Goal: Navigation & Orientation: Find specific page/section

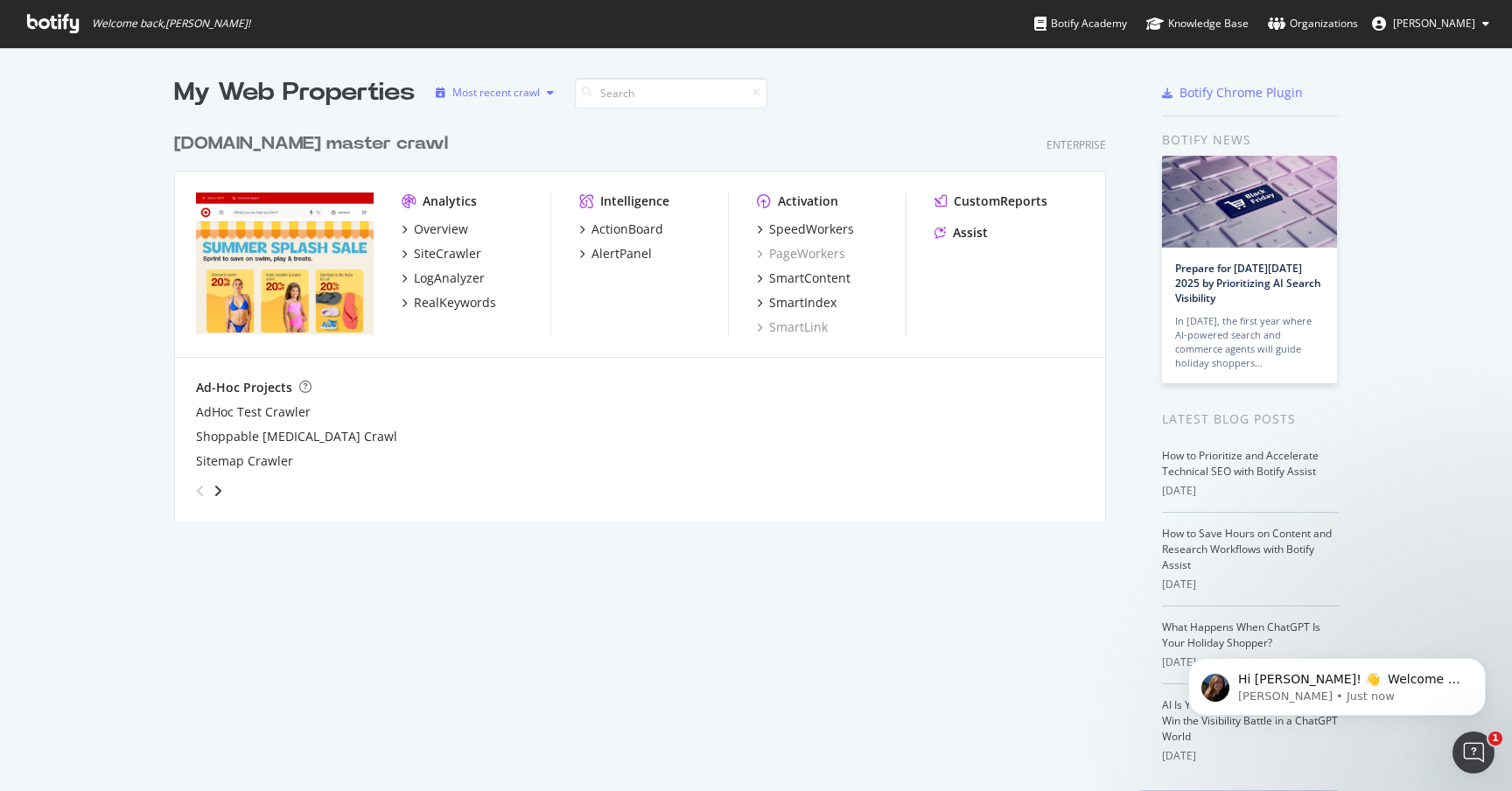
click at [515, 93] on div "Most recent crawl" at bounding box center [496, 92] width 87 height 11
click at [806, 122] on div "[DOMAIN_NAME] master crawl Enterprise Analytics Overview SiteCrawler LogAnalyze…" at bounding box center [646, 316] width 946 height 411
click at [339, 260] on img "grid" at bounding box center [284, 263] width 178 height 142
click at [441, 256] on div "SiteCrawler" at bounding box center [448, 254] width 67 height 17
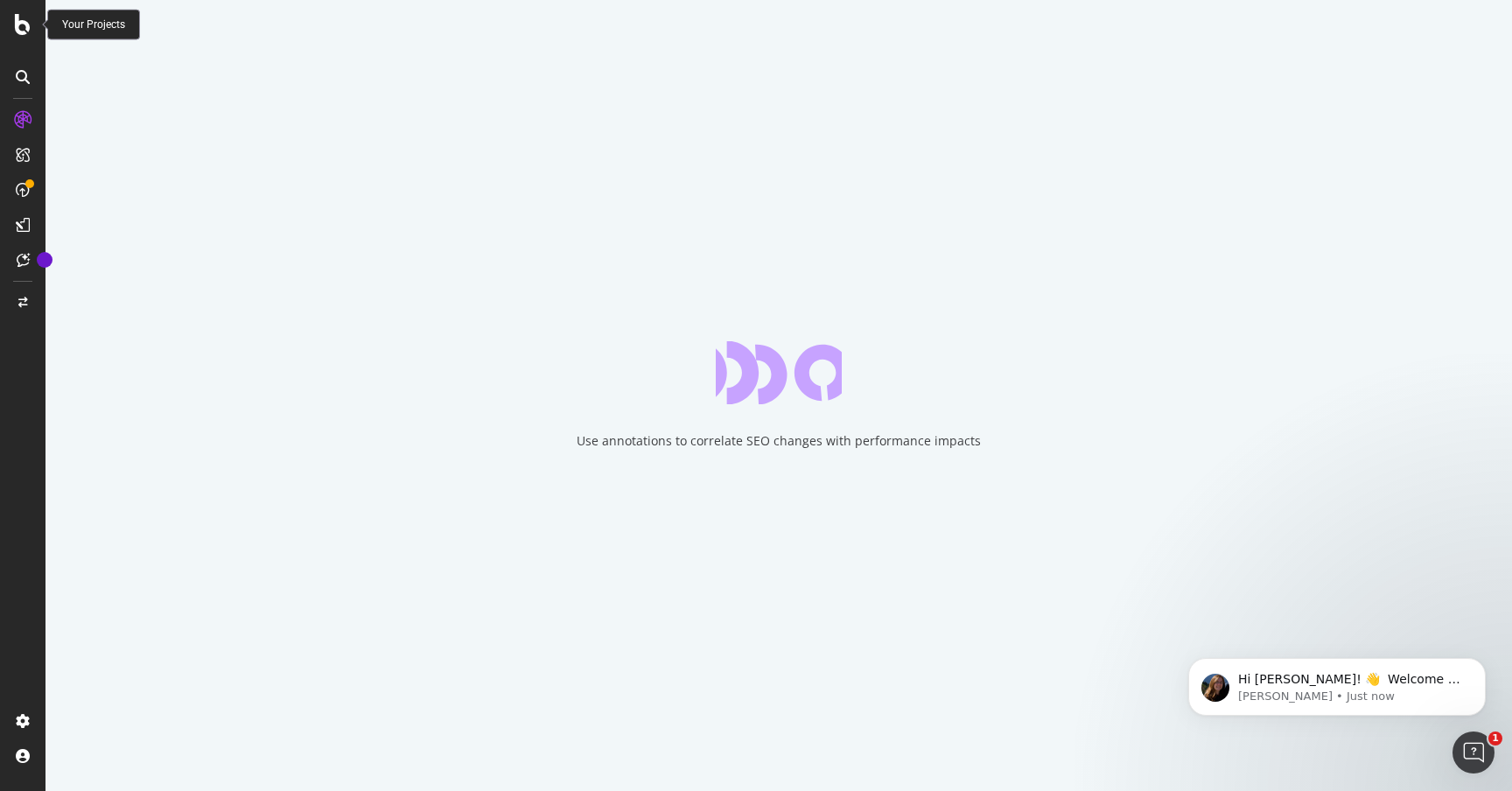
click at [24, 28] on icon at bounding box center [22, 25] width 15 height 21
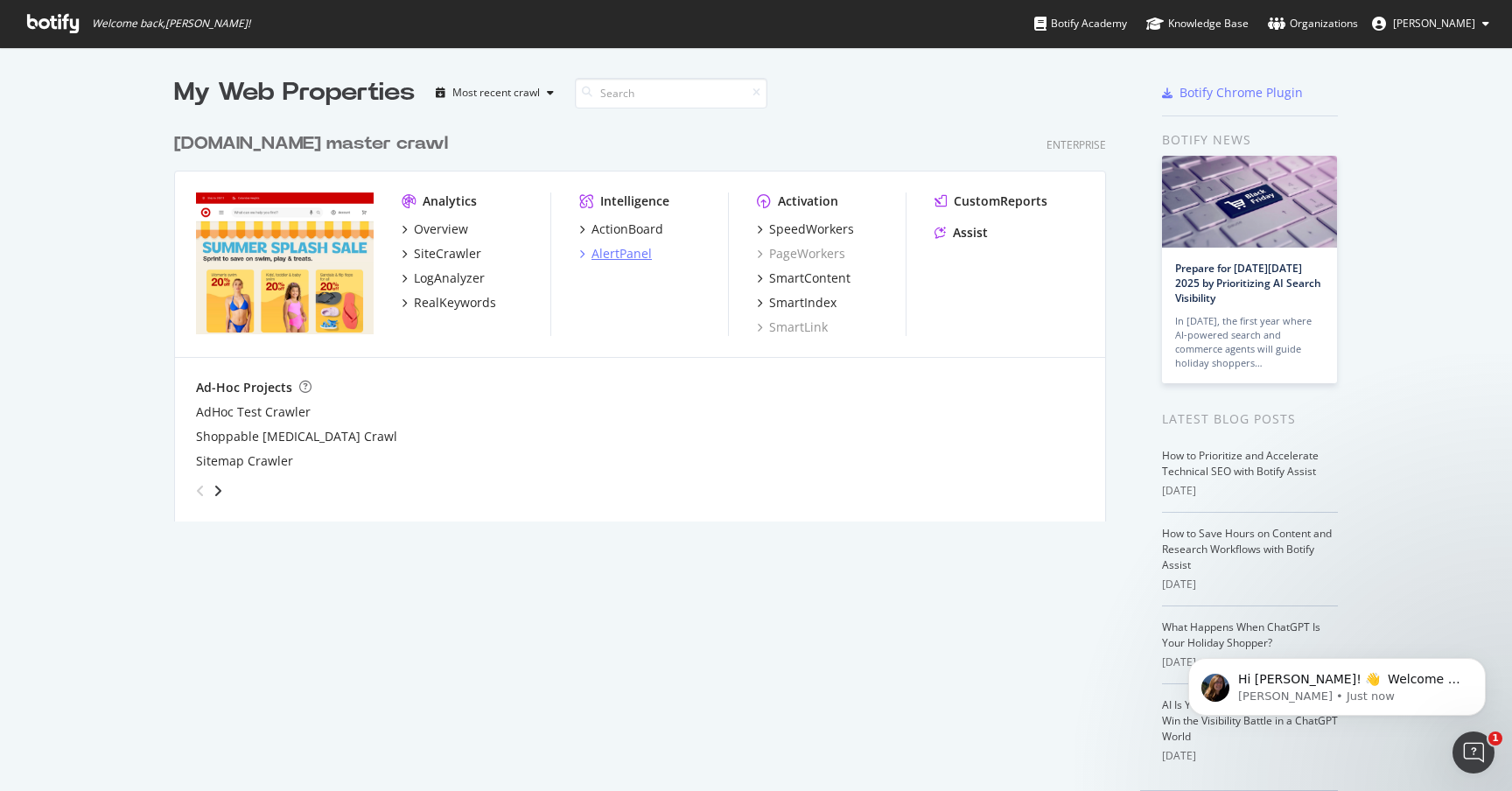
click at [579, 253] on icon "grid" at bounding box center [581, 254] width 5 height 9
click at [449, 226] on div "Overview" at bounding box center [441, 230] width 54 height 17
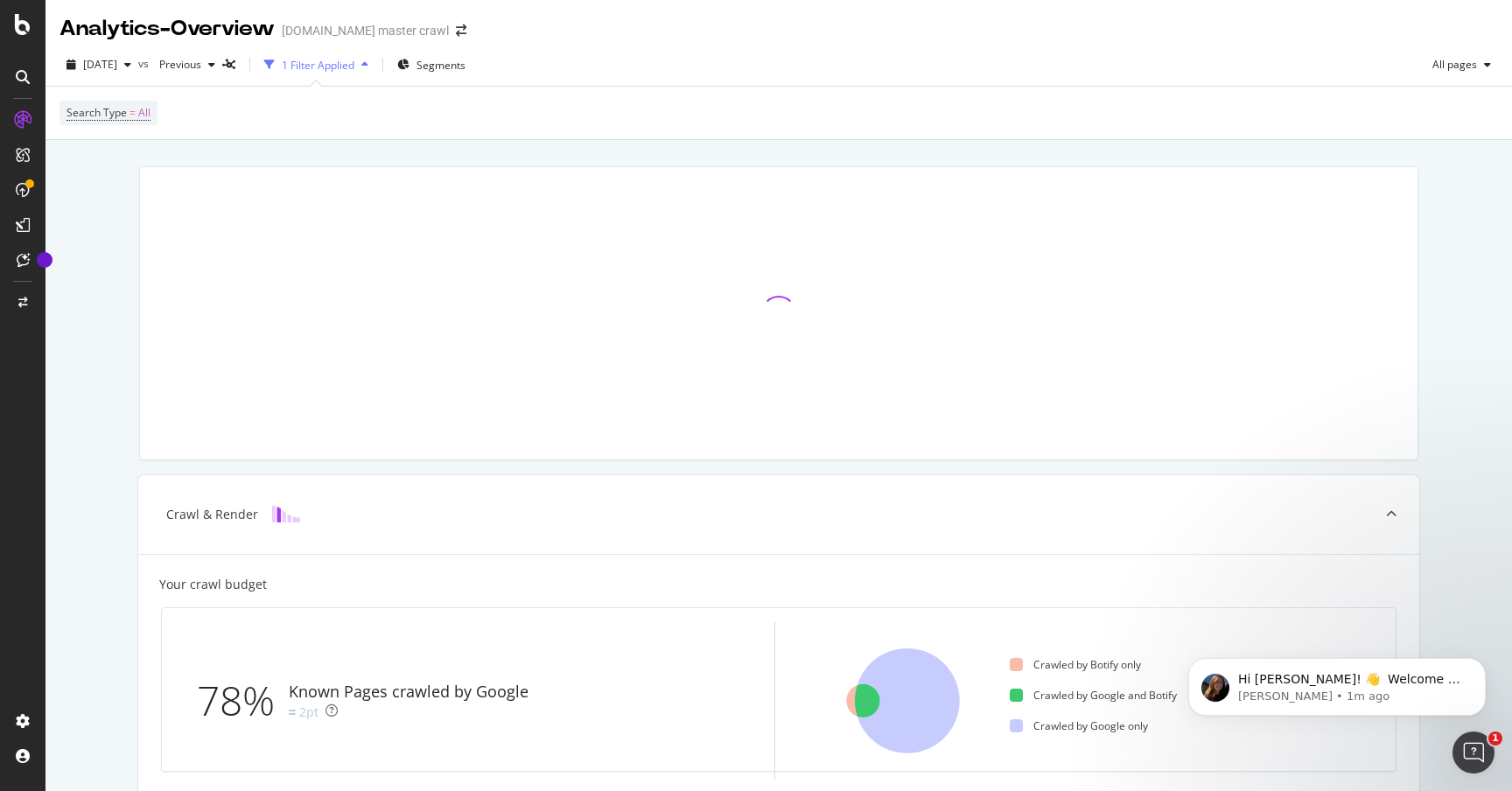
click at [379, 30] on div "[DOMAIN_NAME] master crawl" at bounding box center [365, 31] width 167 height 17
click at [354, 70] on div "1 Filter Applied" at bounding box center [318, 64] width 73 height 14
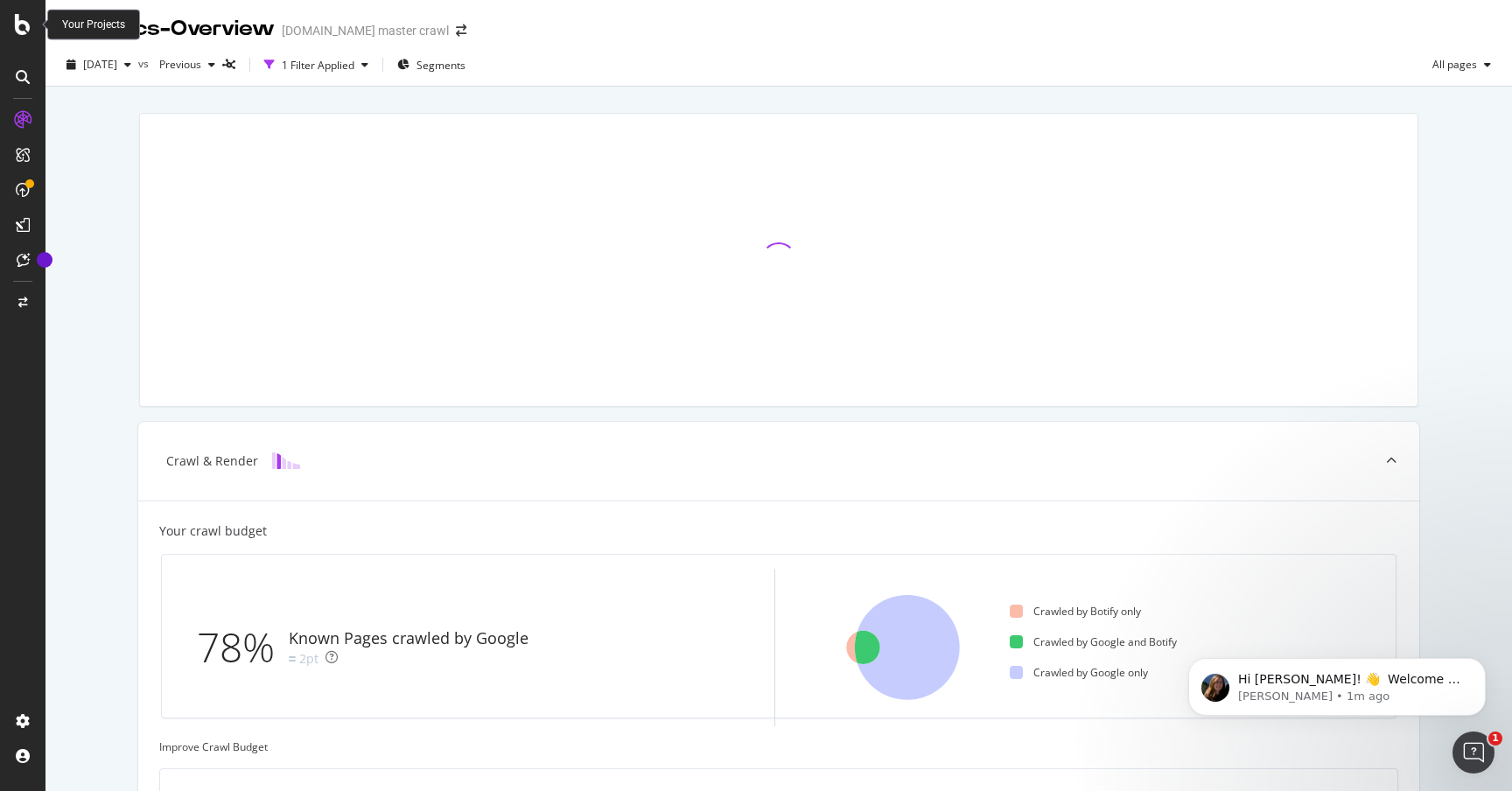
click at [25, 26] on icon at bounding box center [22, 25] width 15 height 21
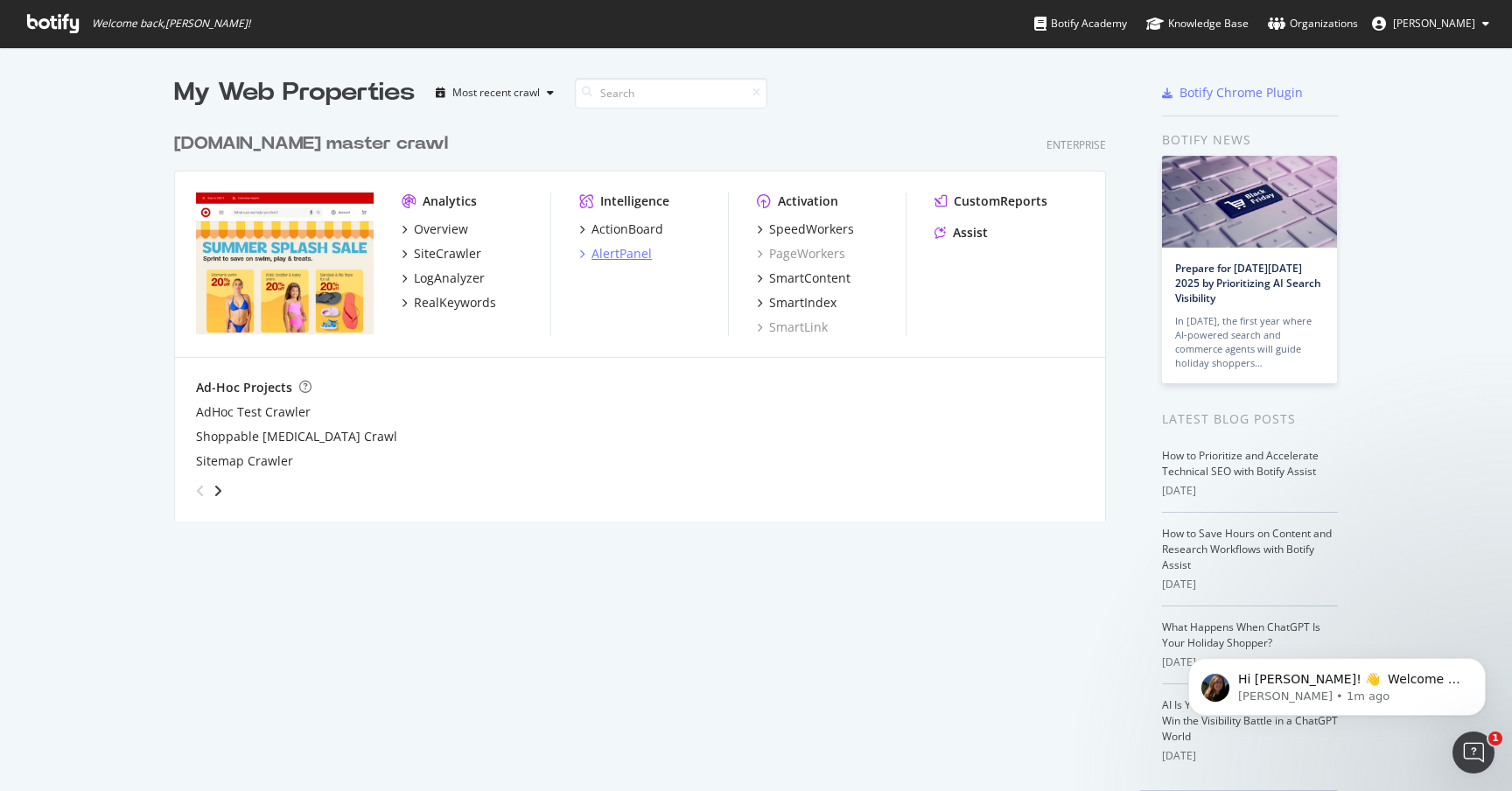
click at [584, 256] on icon "grid" at bounding box center [581, 254] width 5 height 9
click at [405, 230] on icon "grid" at bounding box center [403, 229] width 5 height 9
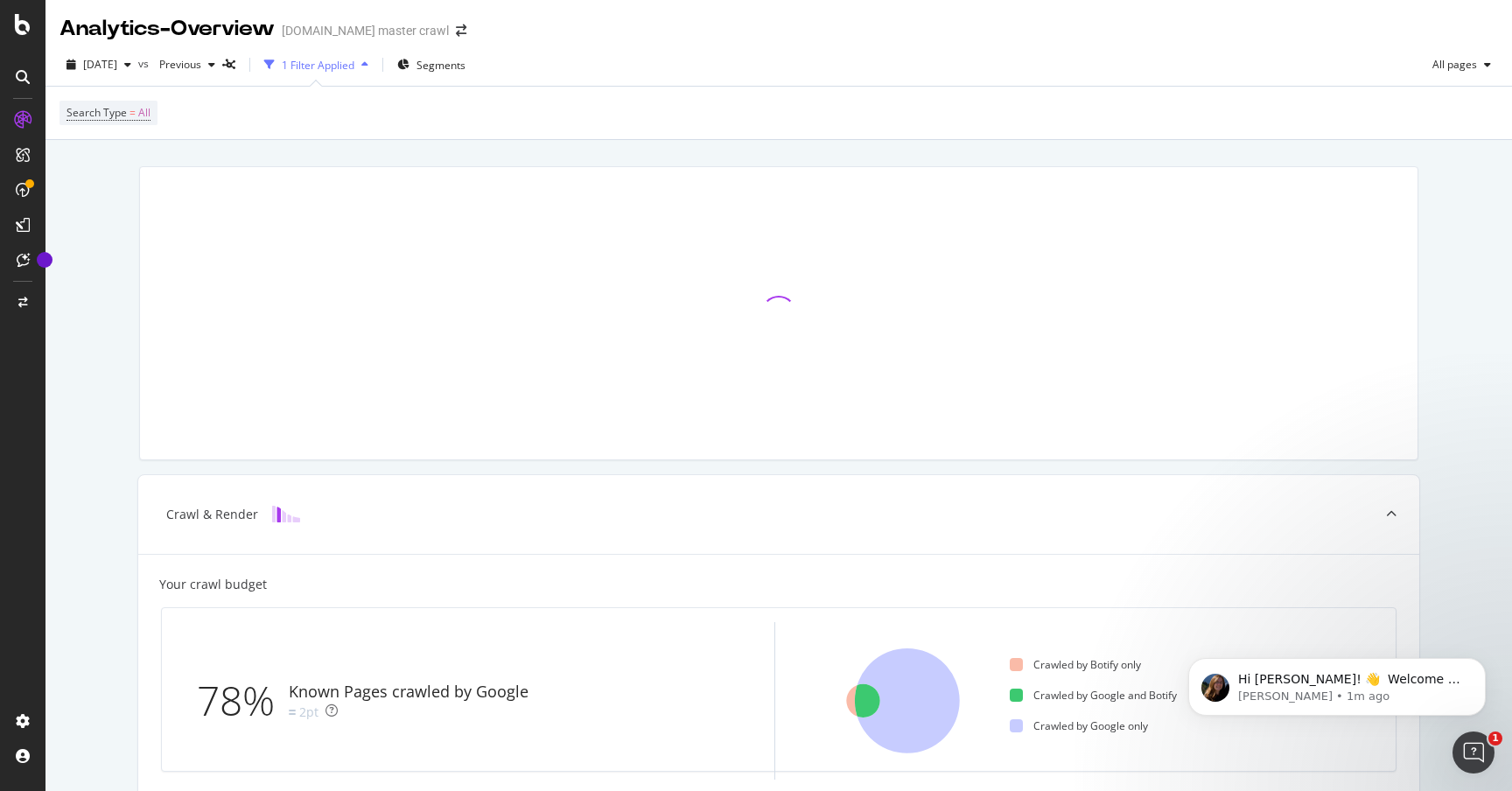
click at [16, 71] on icon at bounding box center [22, 77] width 14 height 14
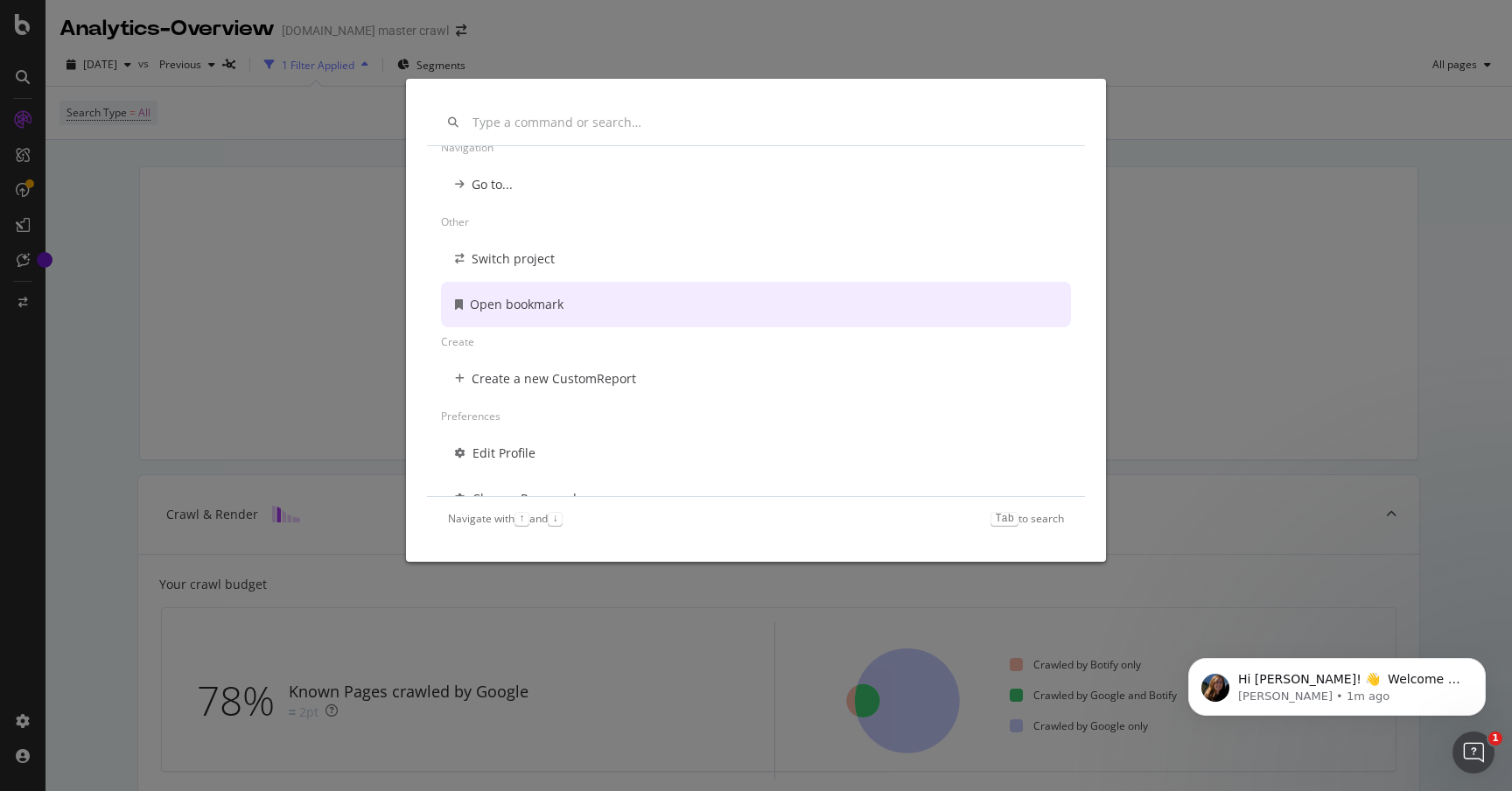
scroll to position [37, 0]
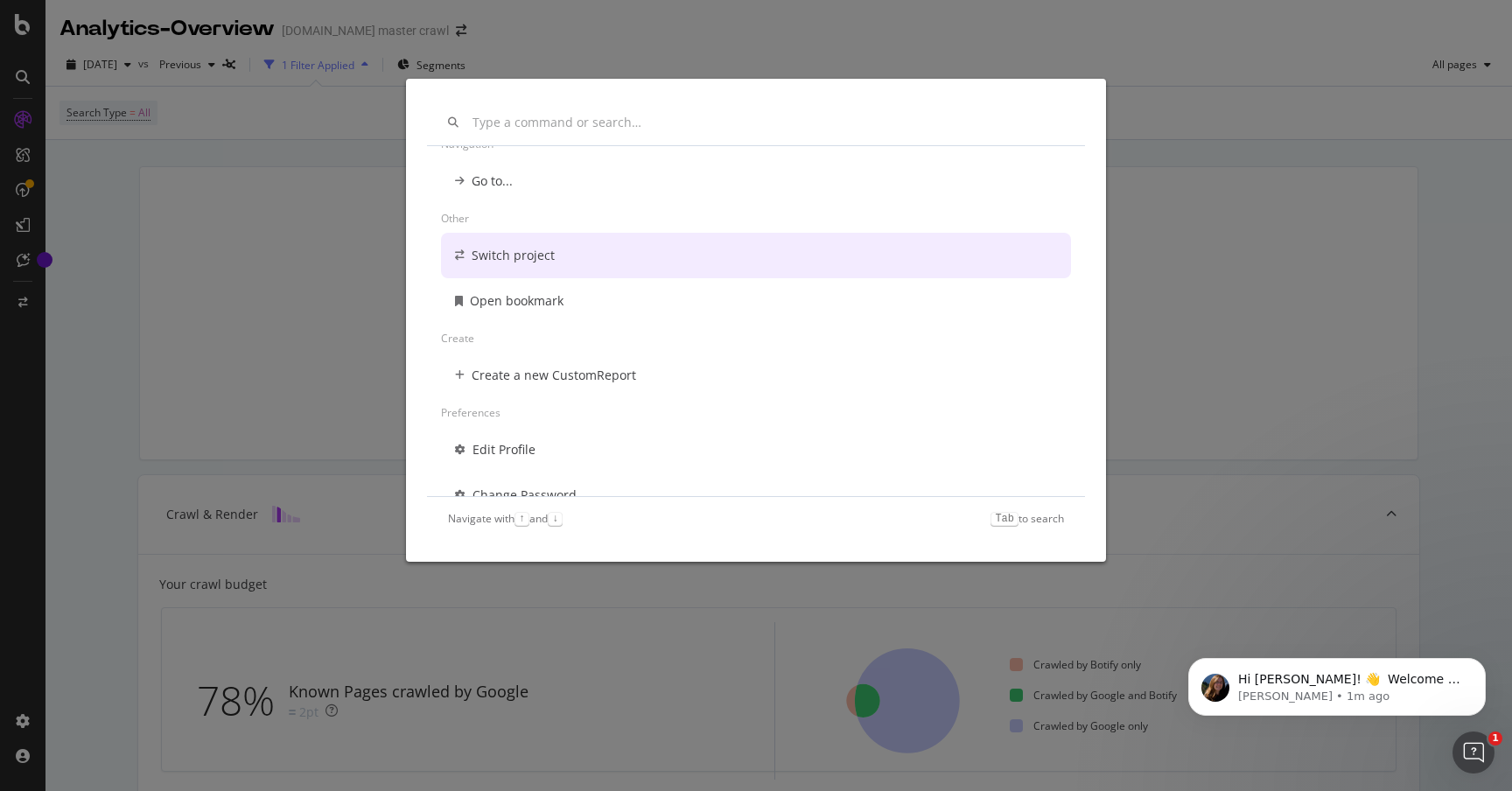
click at [586, 268] on div "Switch project" at bounding box center [756, 255] width 630 height 45
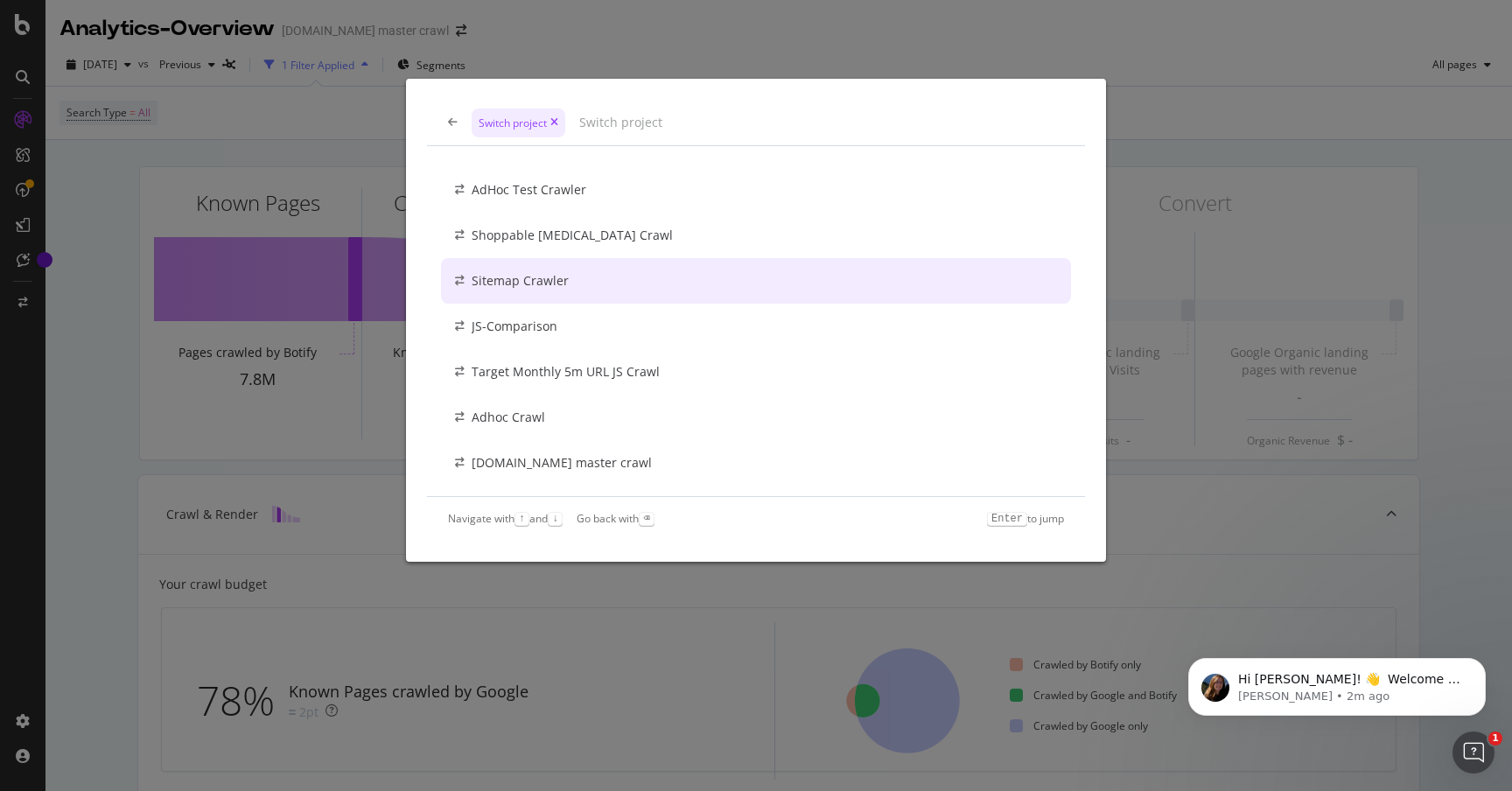
scroll to position [11, 0]
